Goal: Entertainment & Leisure: Consume media (video, audio)

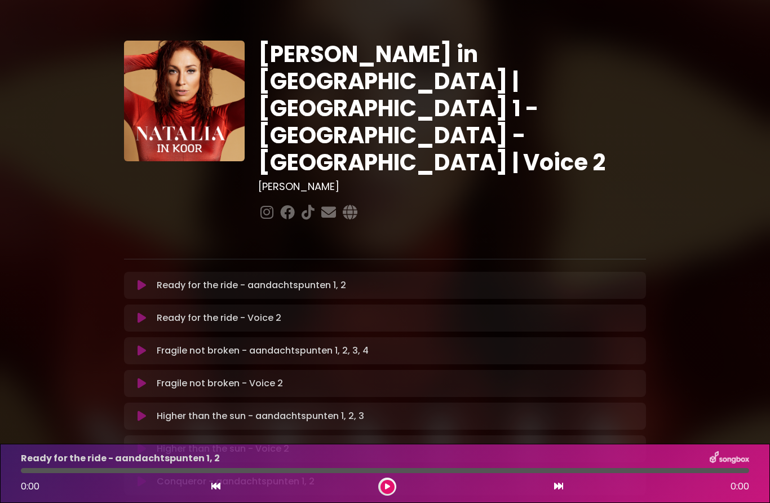
click at [139, 280] on icon at bounding box center [142, 285] width 8 height 11
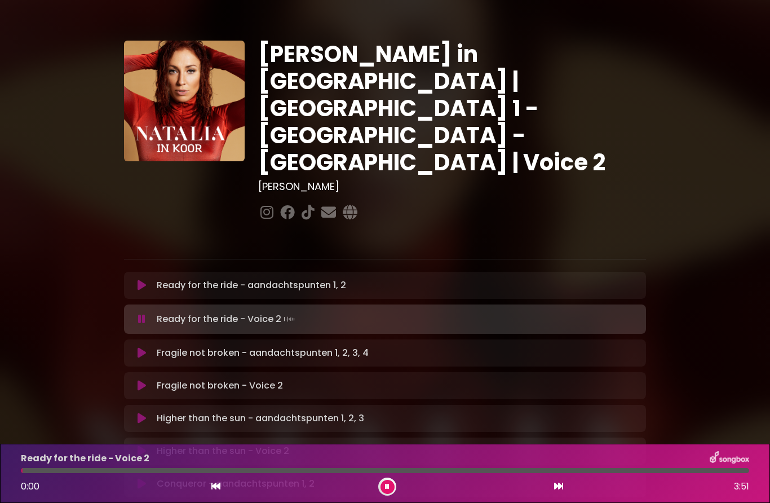
click at [147, 280] on button at bounding box center [141, 285] width 21 height 11
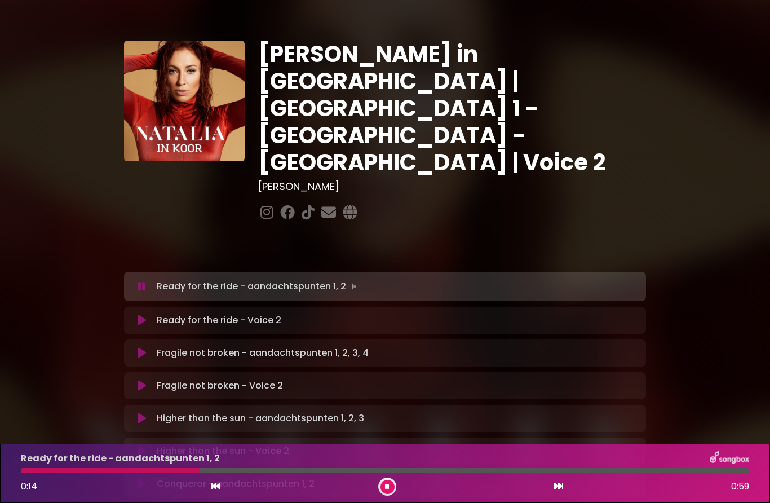
click at [144, 315] on icon at bounding box center [142, 320] width 8 height 11
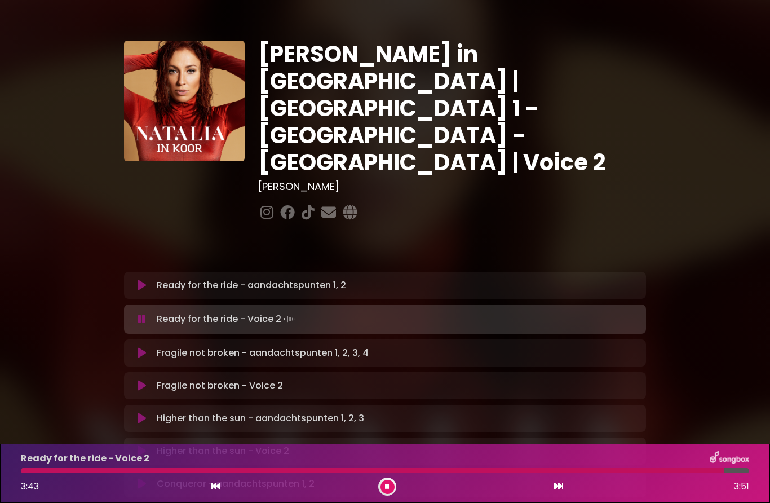
click at [145, 347] on icon at bounding box center [142, 352] width 8 height 11
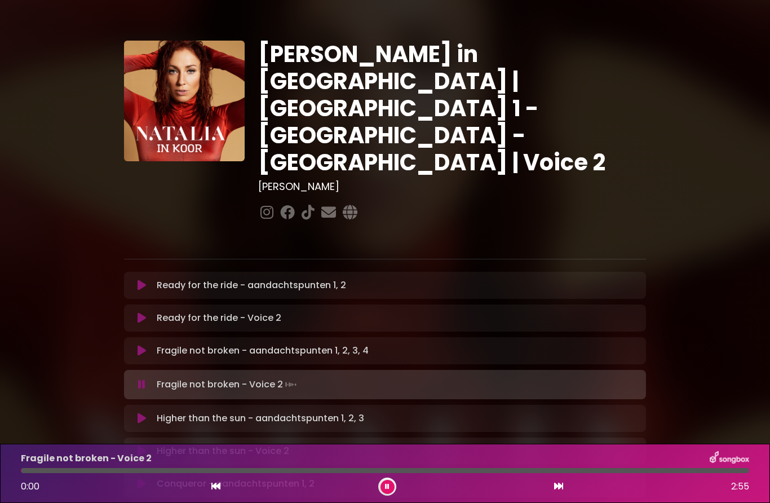
click at [142, 413] on icon at bounding box center [142, 418] width 8 height 11
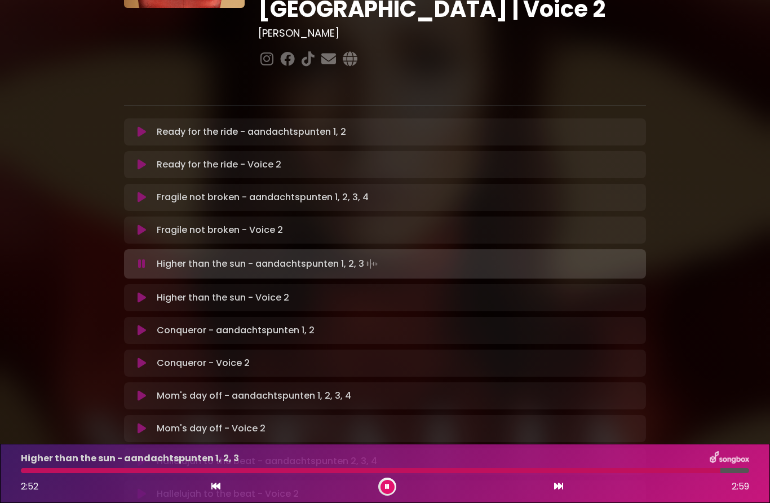
scroll to position [152, 0]
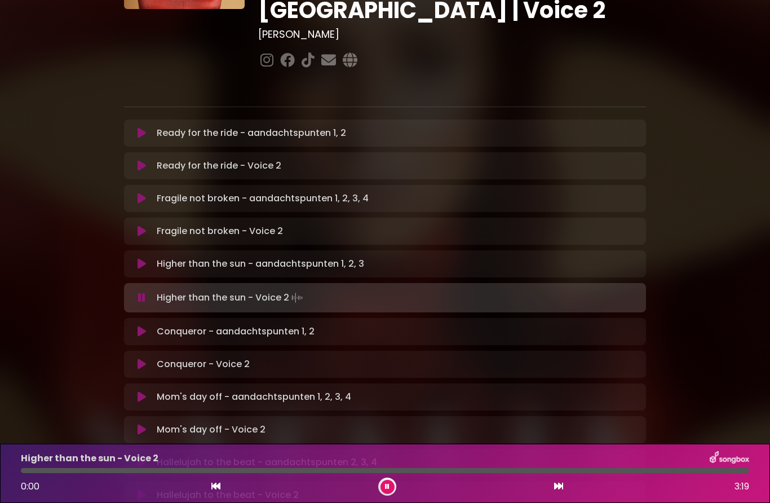
click at [141, 326] on icon at bounding box center [142, 331] width 8 height 11
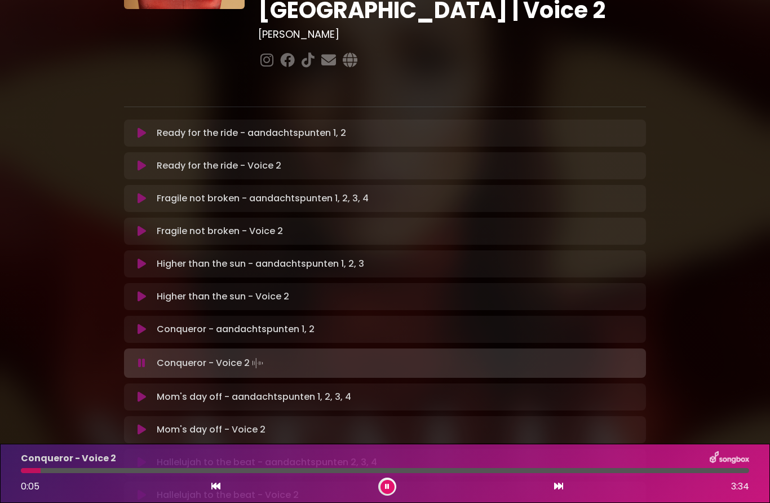
click at [138, 391] on icon at bounding box center [142, 396] width 8 height 11
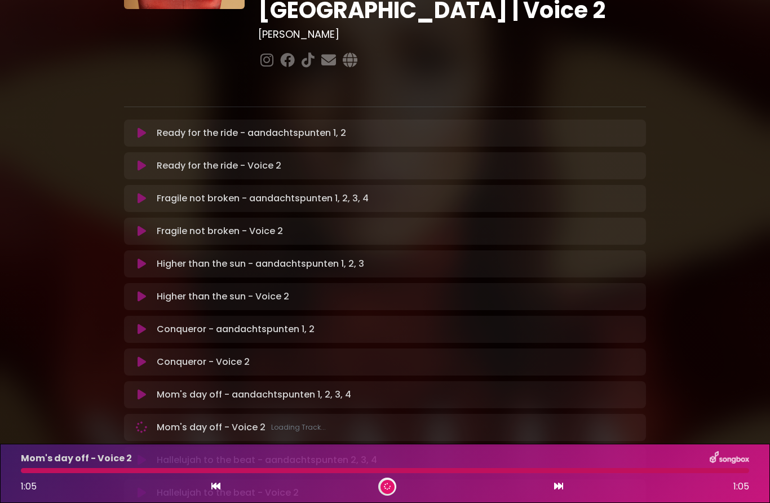
click at [142, 446] on div "Hallelujah to the beat - aandachtspunten 2, 3, 4 Loading Track..." at bounding box center [385, 459] width 522 height 27
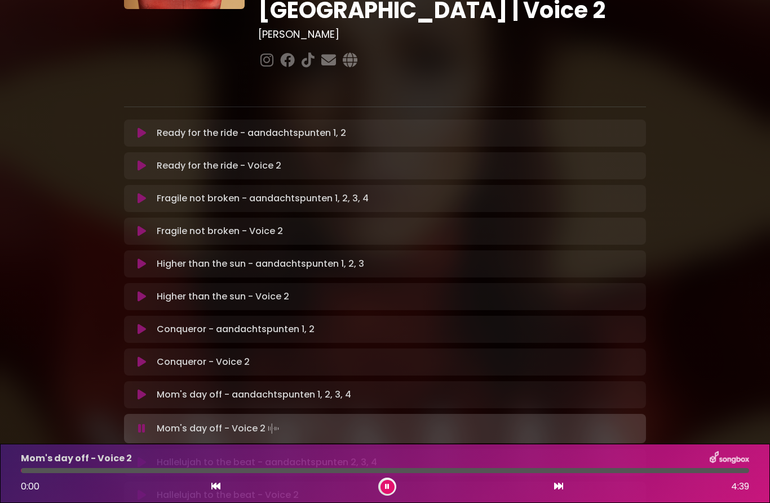
click at [140, 457] on icon at bounding box center [142, 462] width 8 height 11
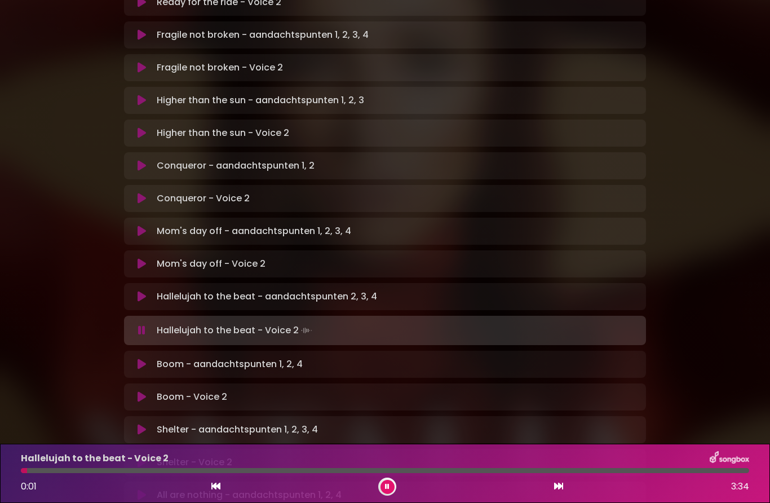
scroll to position [319, 0]
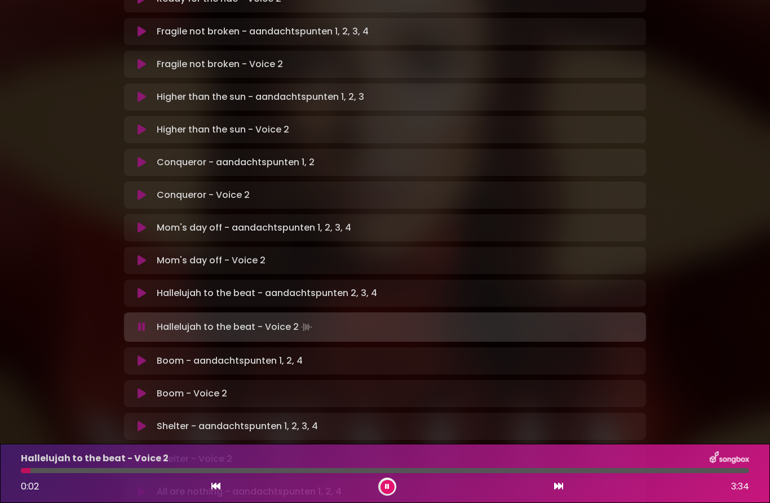
click at [142, 355] on icon at bounding box center [142, 360] width 8 height 11
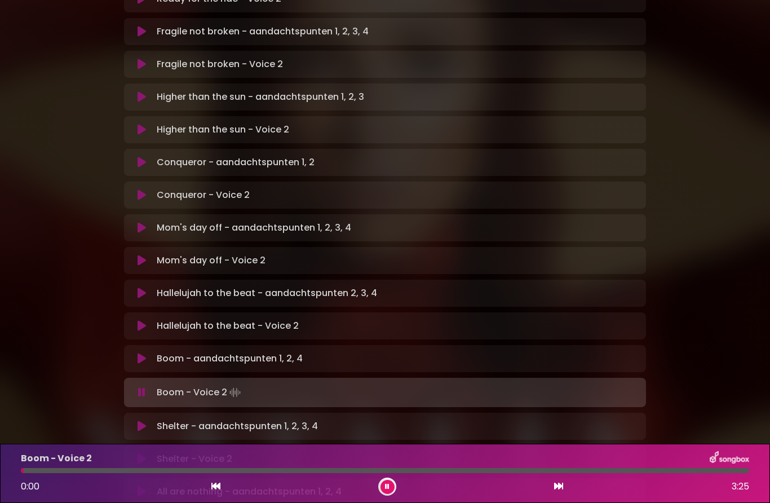
click at [149, 421] on button at bounding box center [141, 426] width 21 height 11
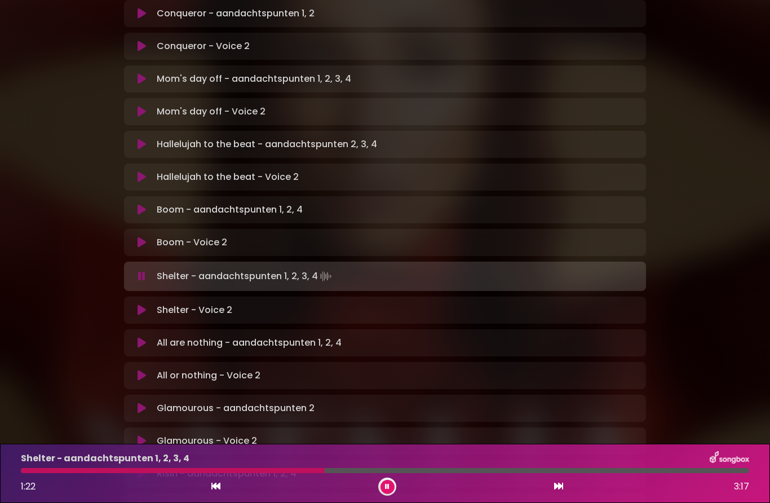
scroll to position [468, 0]
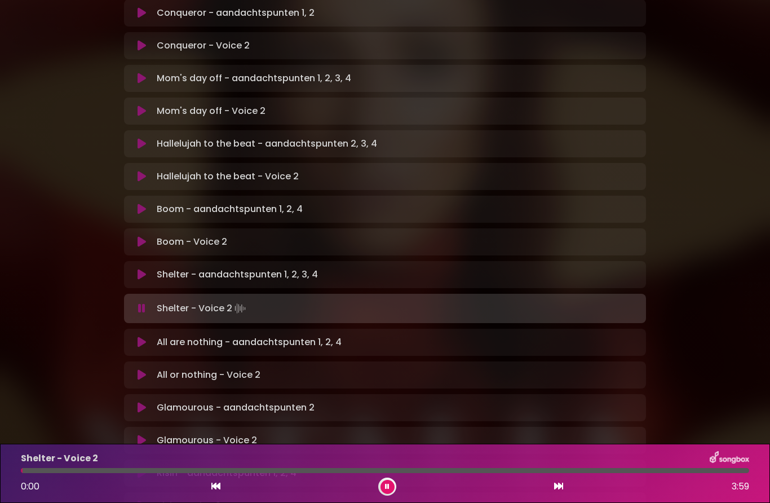
click at [148, 337] on button at bounding box center [141, 342] width 21 height 11
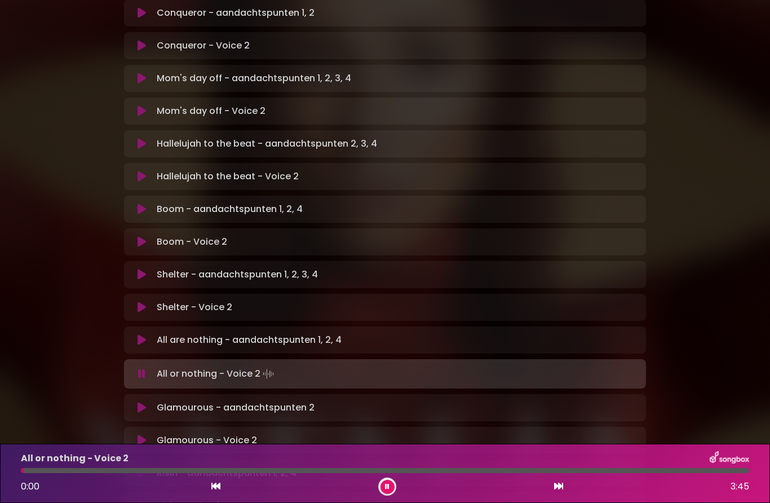
click at [142, 402] on icon at bounding box center [142, 407] width 8 height 11
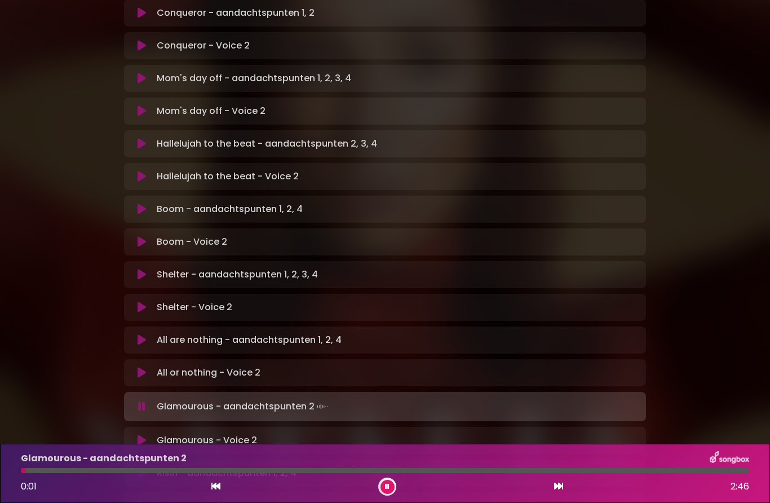
click at [138, 401] on icon at bounding box center [141, 406] width 7 height 11
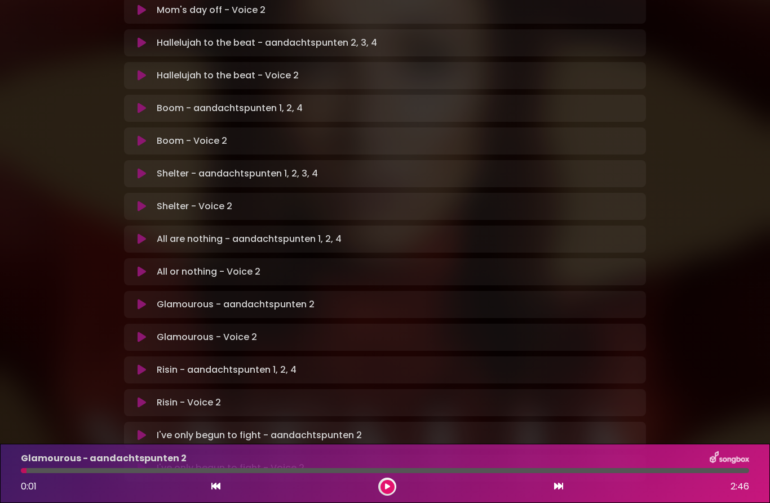
scroll to position [569, 0]
click at [141, 365] on icon at bounding box center [142, 370] width 8 height 11
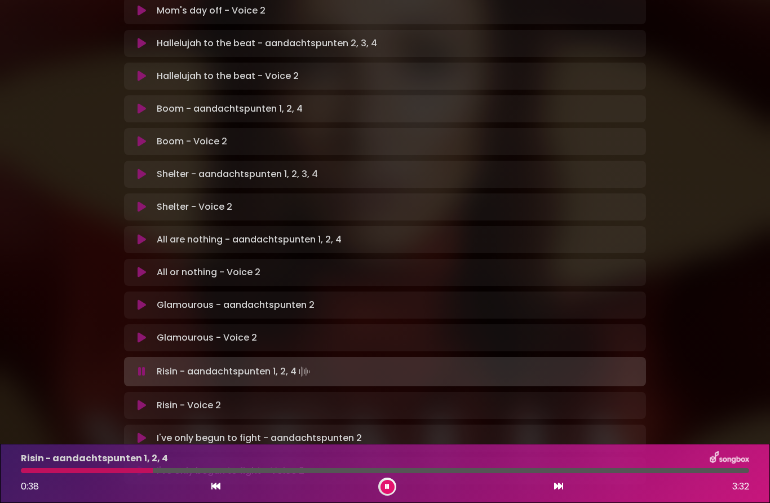
click at [384, 487] on button at bounding box center [388, 487] width 14 height 14
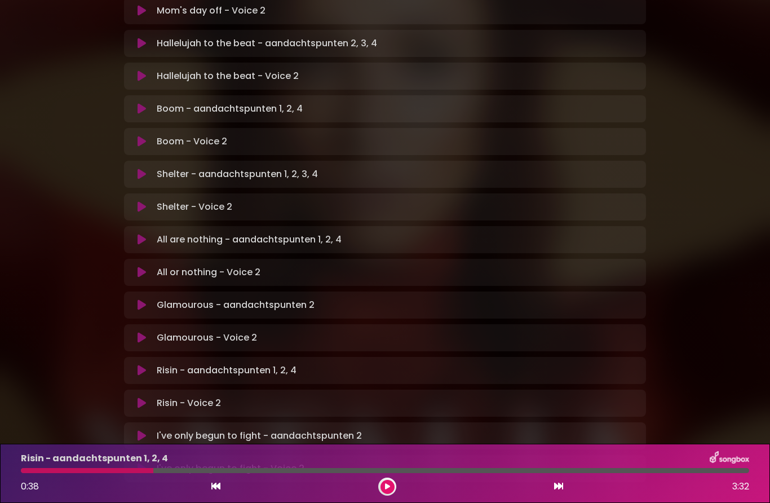
click at [140, 365] on icon at bounding box center [142, 370] width 8 height 11
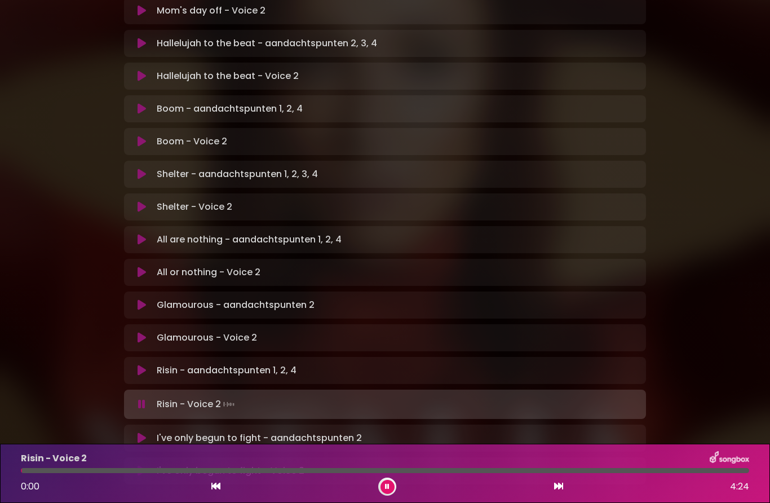
click at [136, 432] on button at bounding box center [141, 437] width 21 height 11
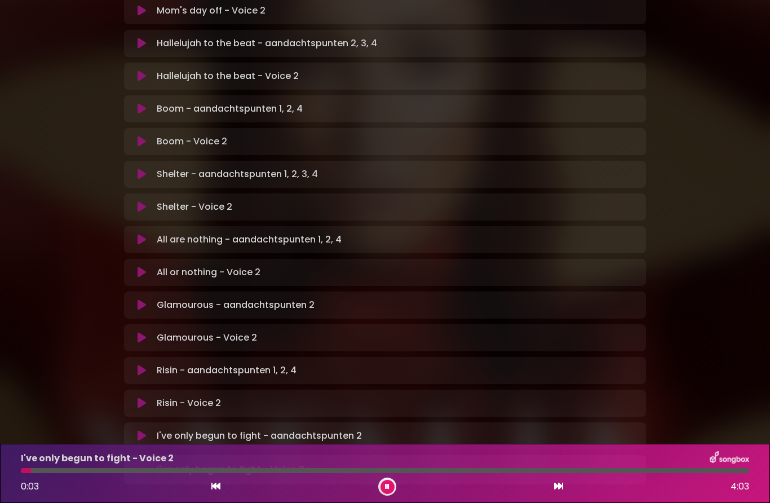
click at [140, 464] on icon at bounding box center [141, 469] width 7 height 11
